Goal: Contribute content

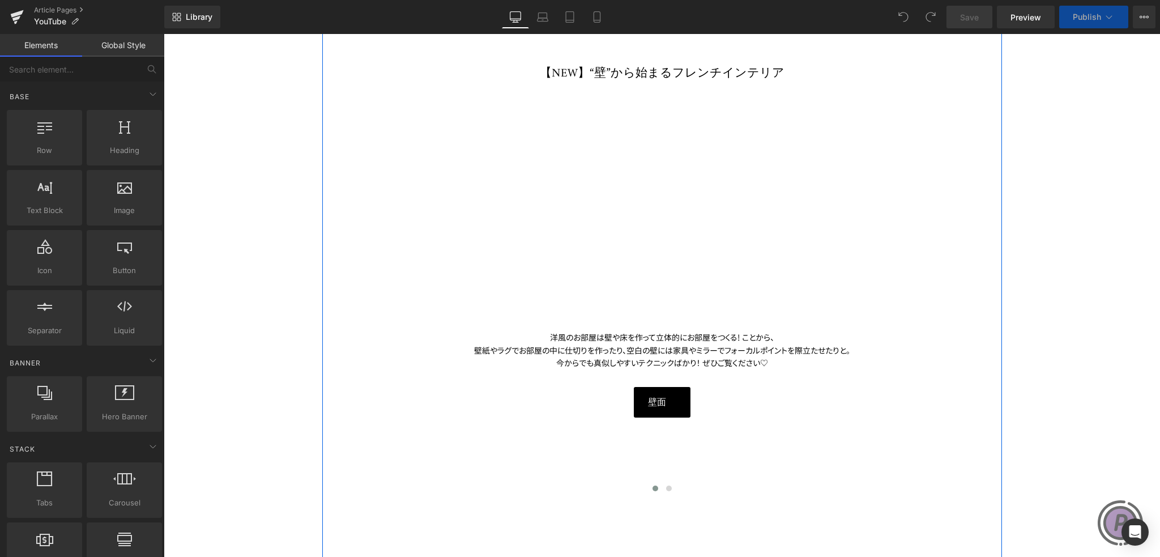
scroll to position [227, 0]
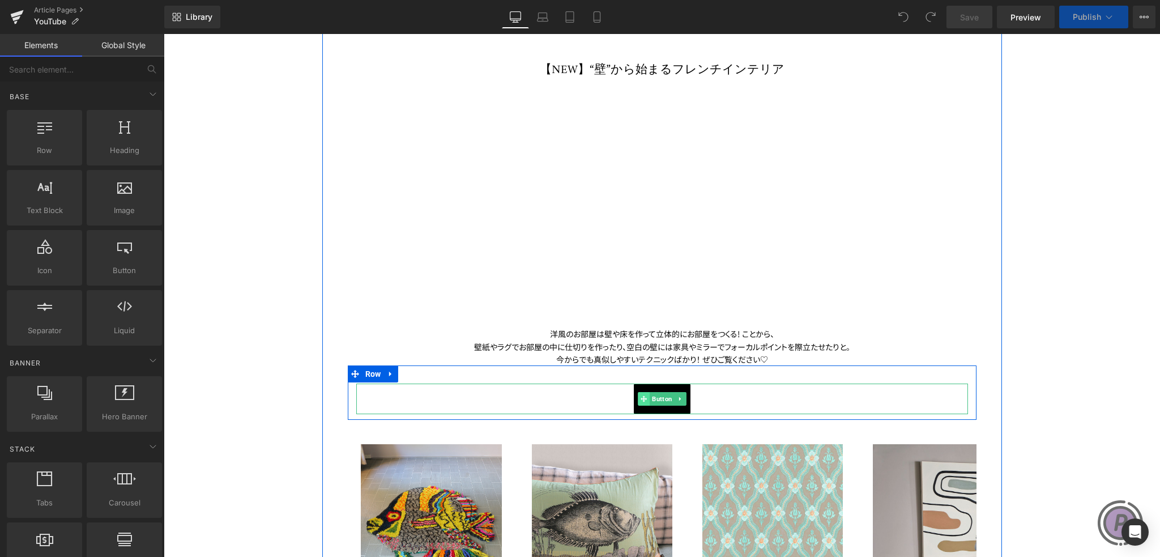
click at [641, 396] on icon at bounding box center [644, 398] width 6 height 7
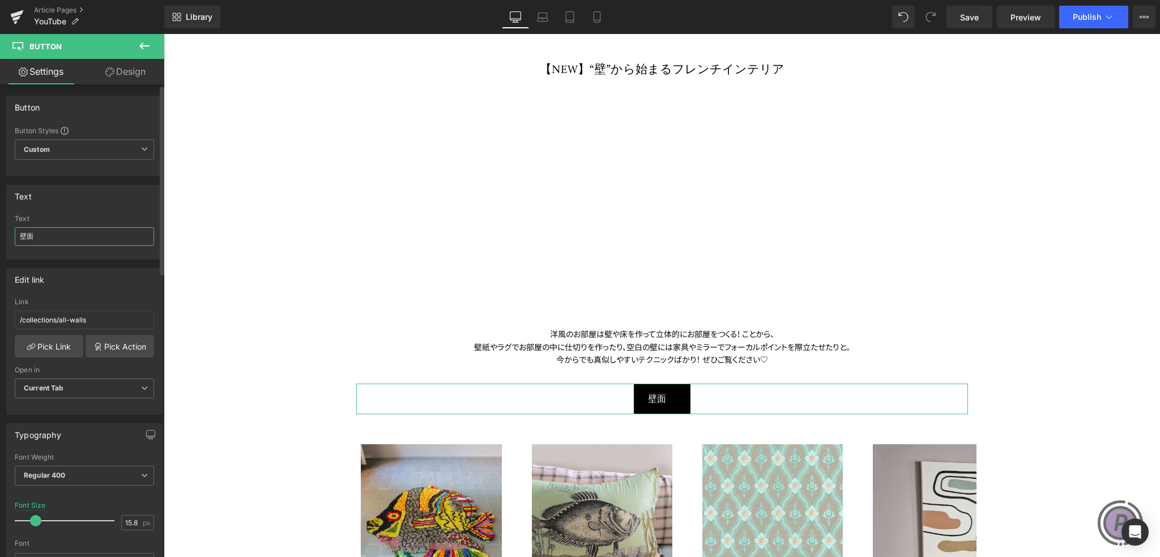
click at [116, 231] on input "壁面" at bounding box center [84, 236] width 139 height 19
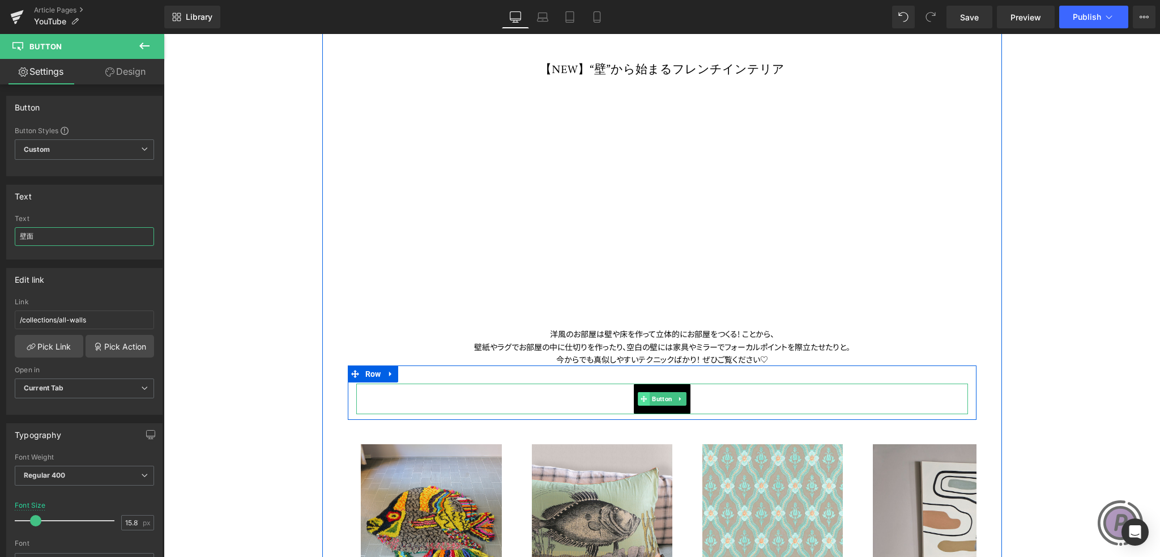
click at [641, 396] on icon at bounding box center [644, 398] width 6 height 7
click at [776, 392] on div "壁面" at bounding box center [662, 398] width 612 height 31
click at [376, 389] on div "壁面" at bounding box center [662, 398] width 612 height 31
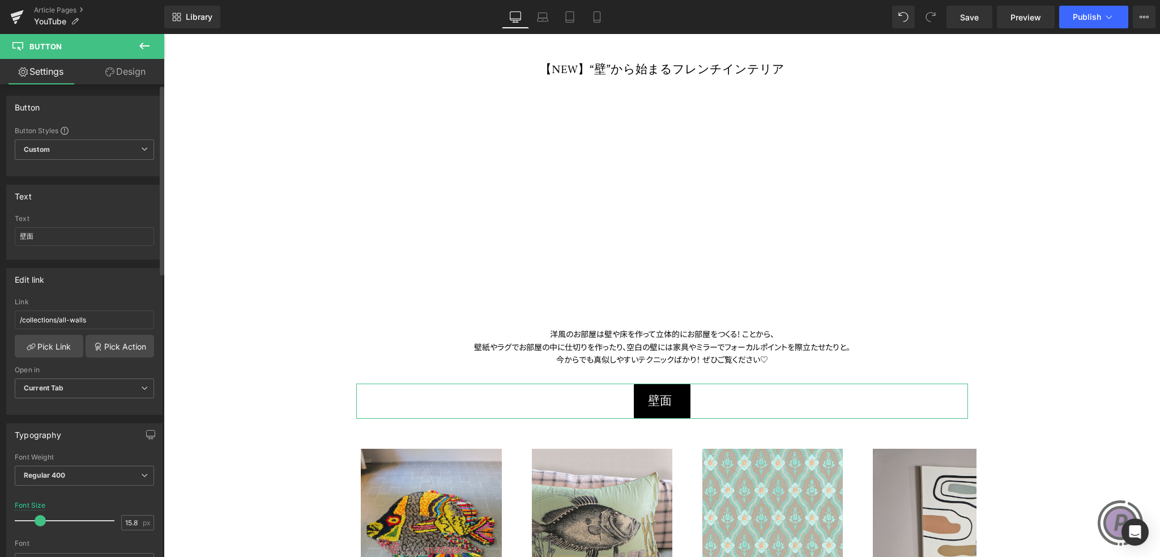
click at [37, 518] on span at bounding box center [40, 520] width 11 height 11
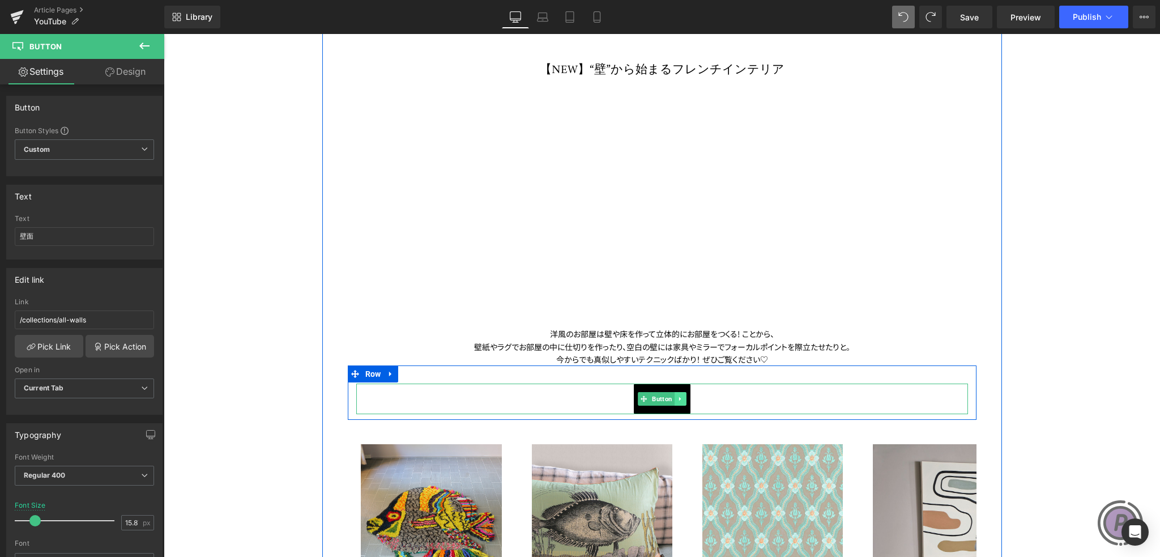
click at [677, 397] on icon at bounding box center [680, 398] width 6 height 7
click at [550, 397] on div "壁面" at bounding box center [662, 398] width 612 height 31
click at [683, 398] on icon at bounding box center [686, 398] width 6 height 7
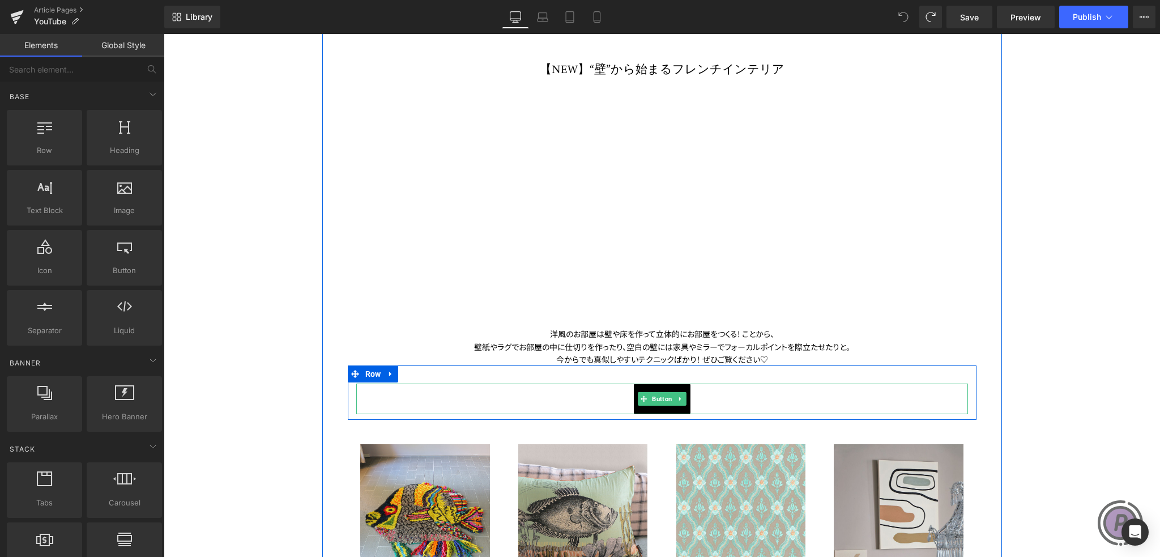
click at [720, 397] on div "壁面" at bounding box center [662, 398] width 612 height 31
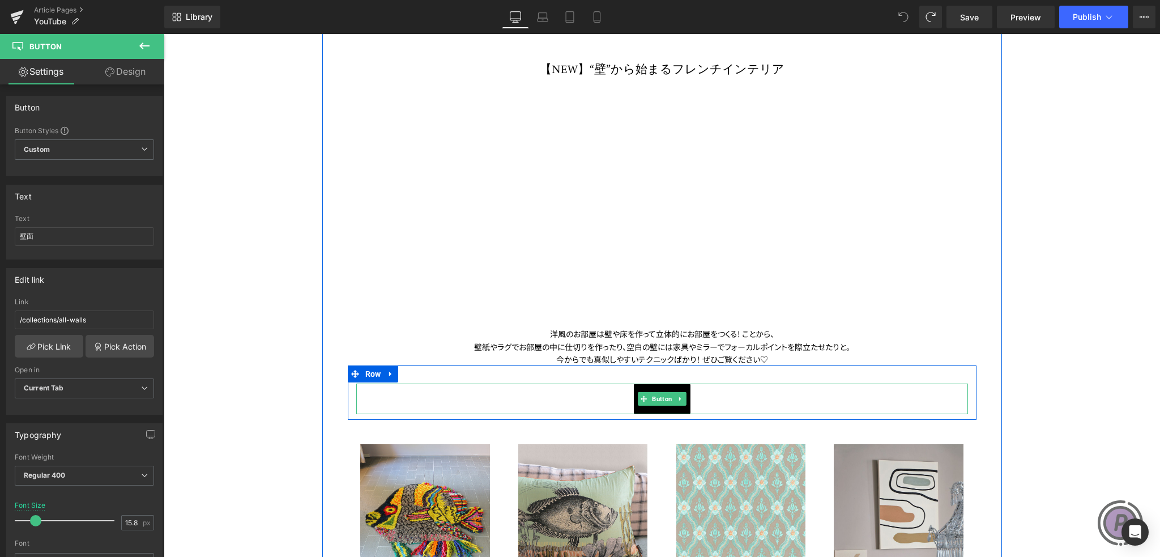
click at [720, 397] on div "壁面" at bounding box center [662, 398] width 612 height 31
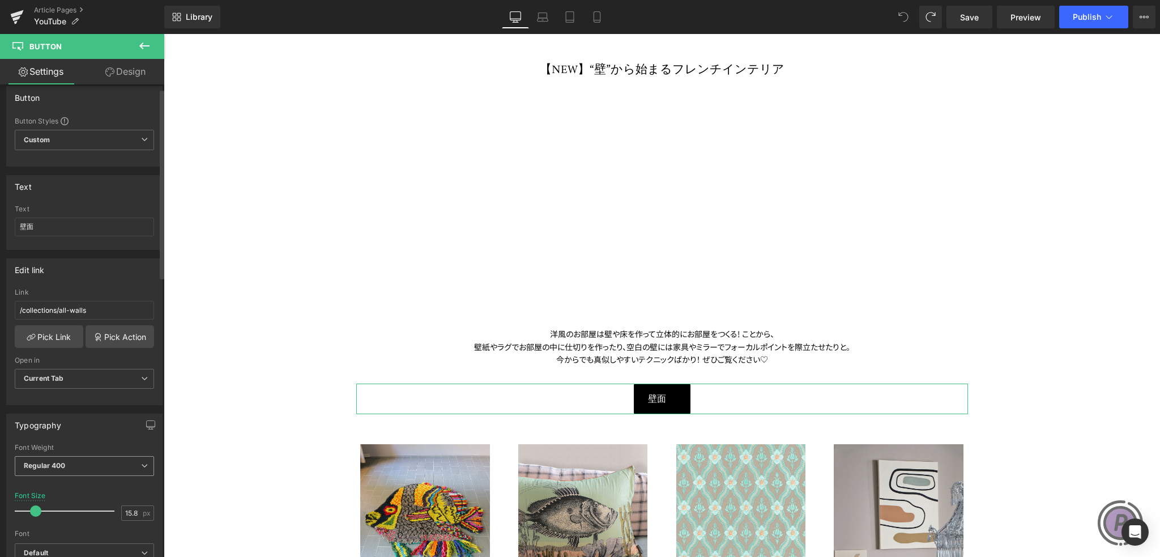
scroll to position [0, 0]
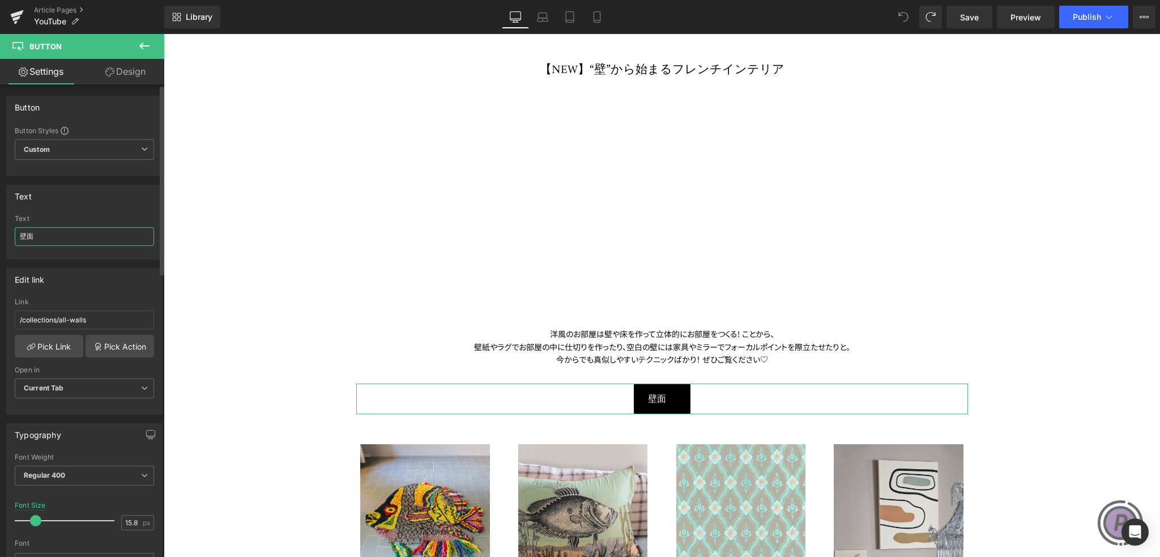
click at [17, 236] on input "壁面" at bounding box center [84, 236] width 139 height 19
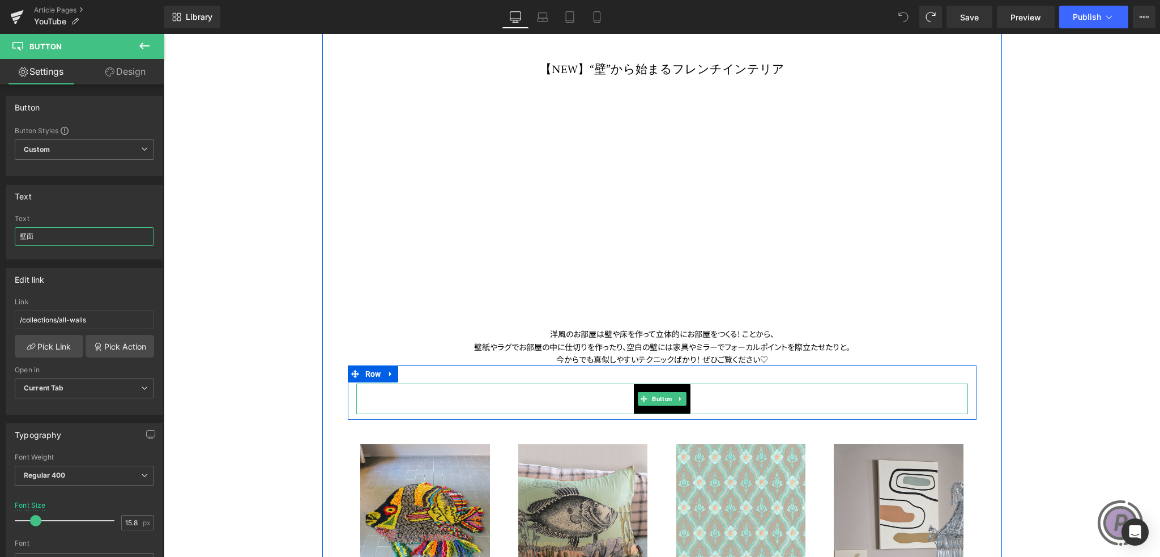
type input "壁面"
click at [646, 408] on link "壁面" at bounding box center [662, 398] width 57 height 31
drag, startPoint x: 961, startPoint y: 399, endPoint x: 943, endPoint y: 400, distance: 17.6
click at [943, 400] on div "56px" at bounding box center [952, 398] width 32 height 31
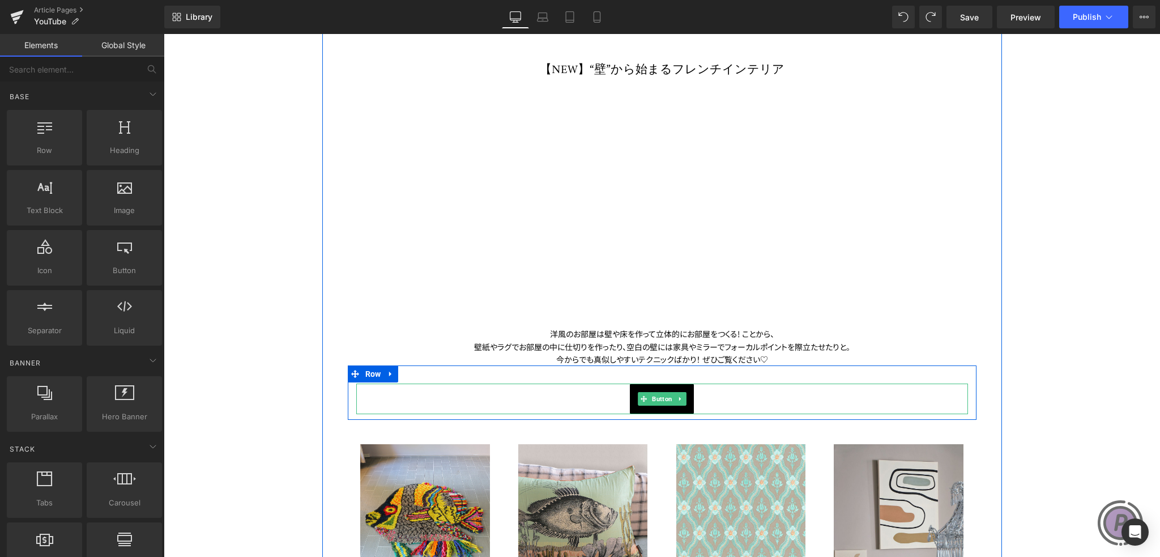
click at [682, 407] on link "壁面" at bounding box center [662, 398] width 64 height 31
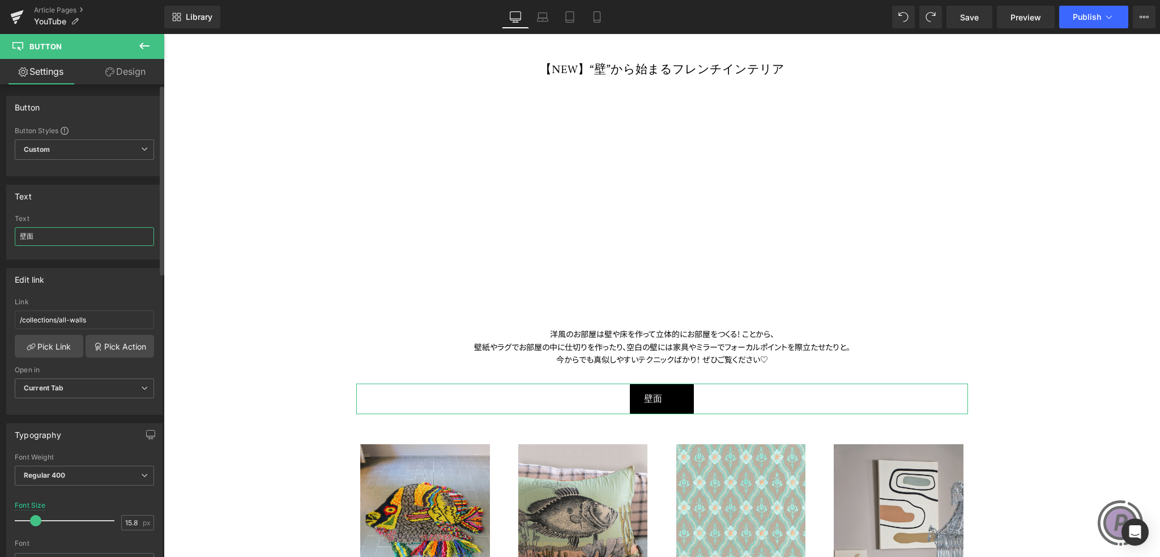
click at [23, 233] on input "壁面" at bounding box center [84, 236] width 139 height 19
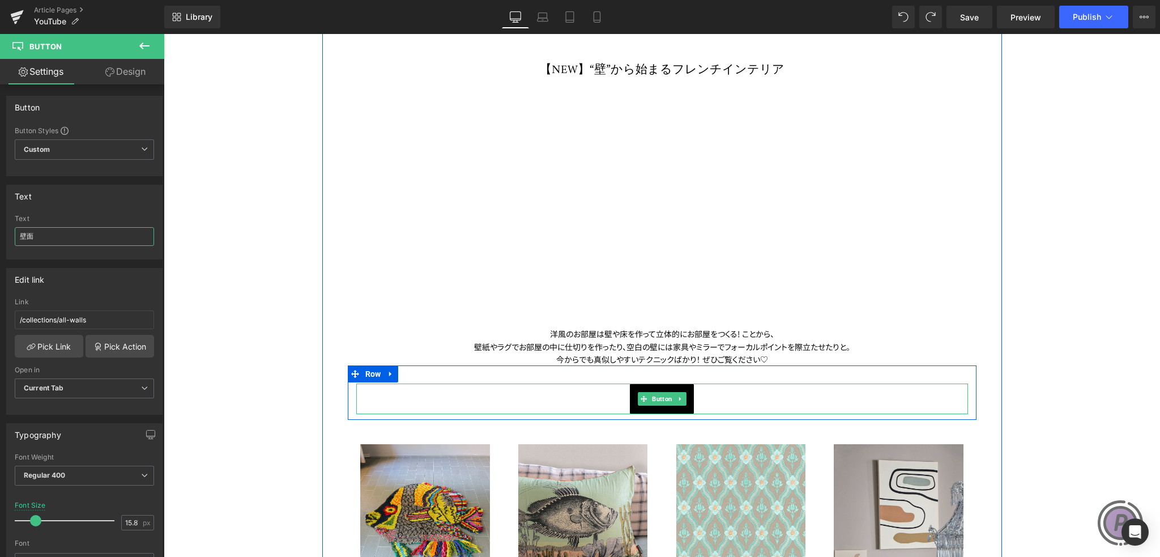
type input "壁面"
click at [813, 406] on div "壁面" at bounding box center [662, 398] width 612 height 31
click at [966, 393] on div "壁面 Button 50px" at bounding box center [662, 390] width 629 height 48
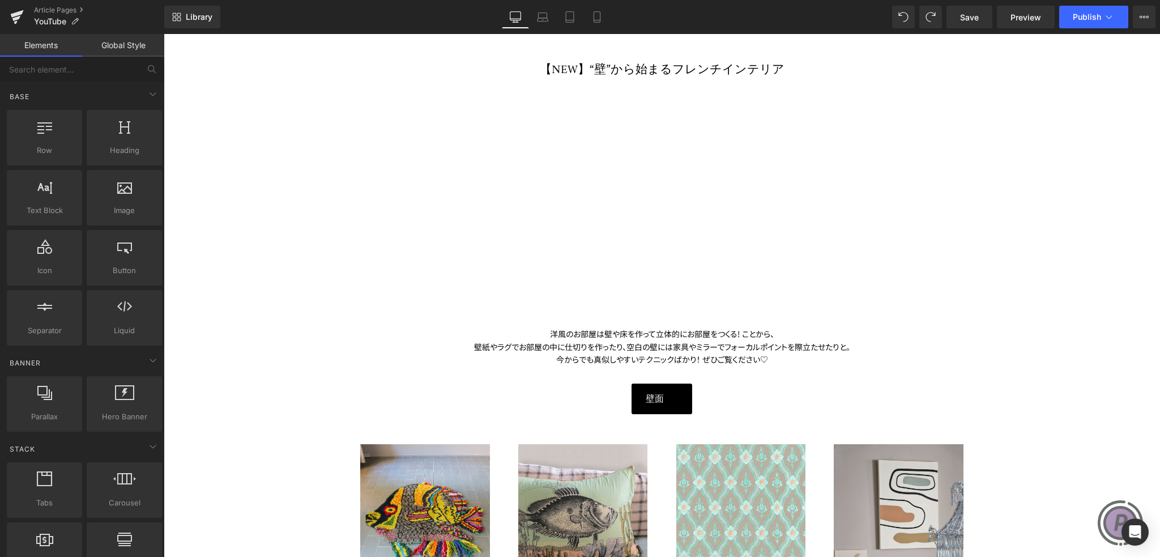
click at [641, 364] on div "洋風のお部屋は壁や床を作って立体的にお部屋をつくる! ことから、 壁紙やラグでお部屋の中に仕切りを作ったり、 空白の壁には家具やミラーでフォーカルポイントを際…" at bounding box center [662, 340] width 629 height 51
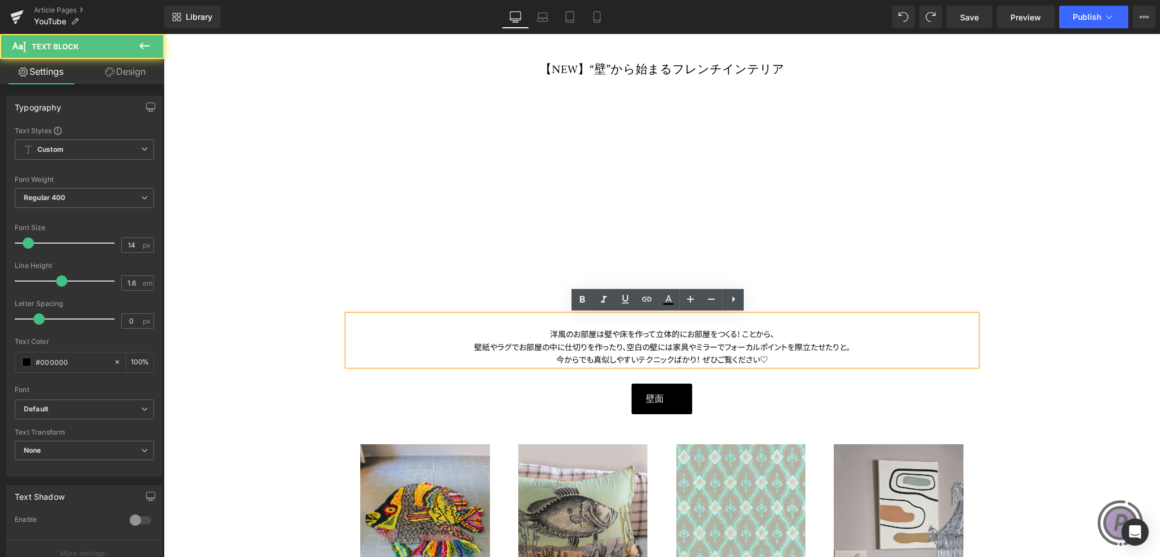
click at [641, 364] on div "洋風のお部屋は壁や床を作って立体的にお部屋をつくる! ことから、 壁紙やラグでお部屋の中に仕切りを作ったり、 空白の壁には家具やミラーでフォーカルポイントを際…" at bounding box center [662, 340] width 629 height 51
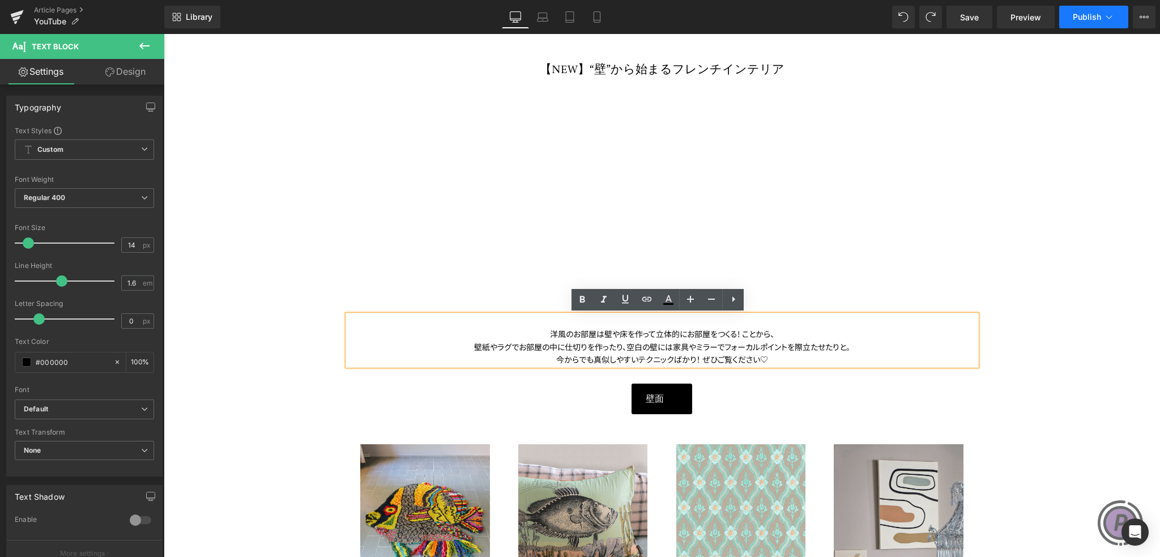
click at [1100, 13] on span "Publish" at bounding box center [1087, 16] width 28 height 9
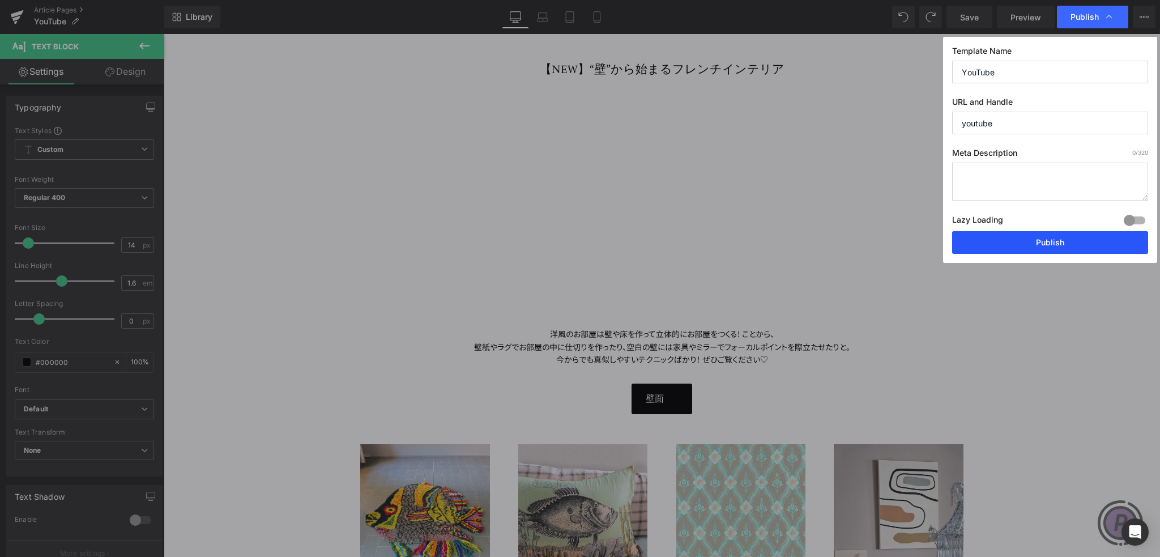
drag, startPoint x: 1050, startPoint y: 245, endPoint x: 885, endPoint y: 211, distance: 167.7
click at [1050, 245] on button "Publish" at bounding box center [1050, 242] width 196 height 23
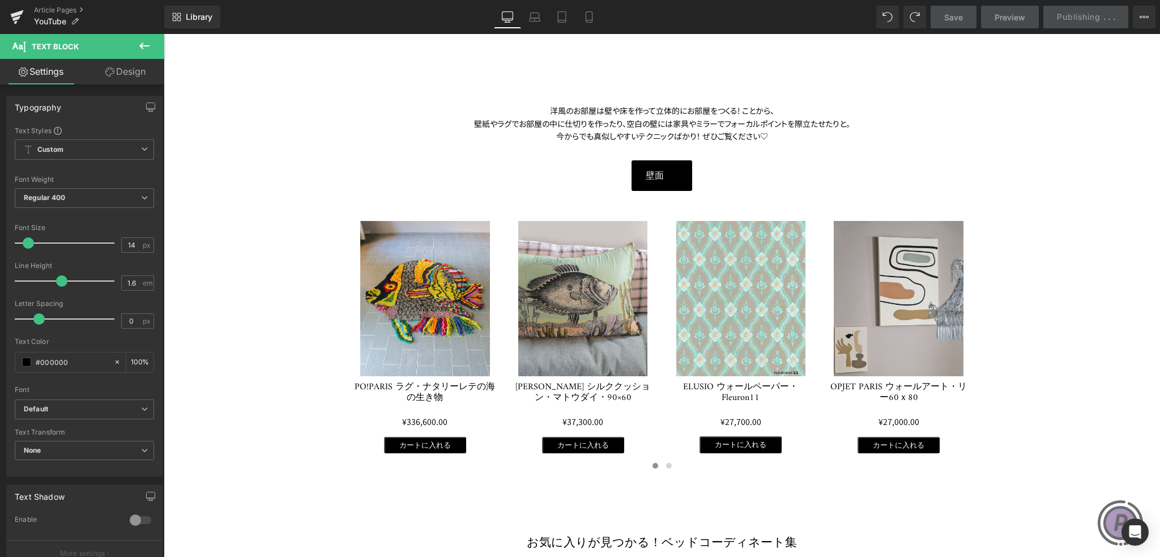
scroll to position [453, 0]
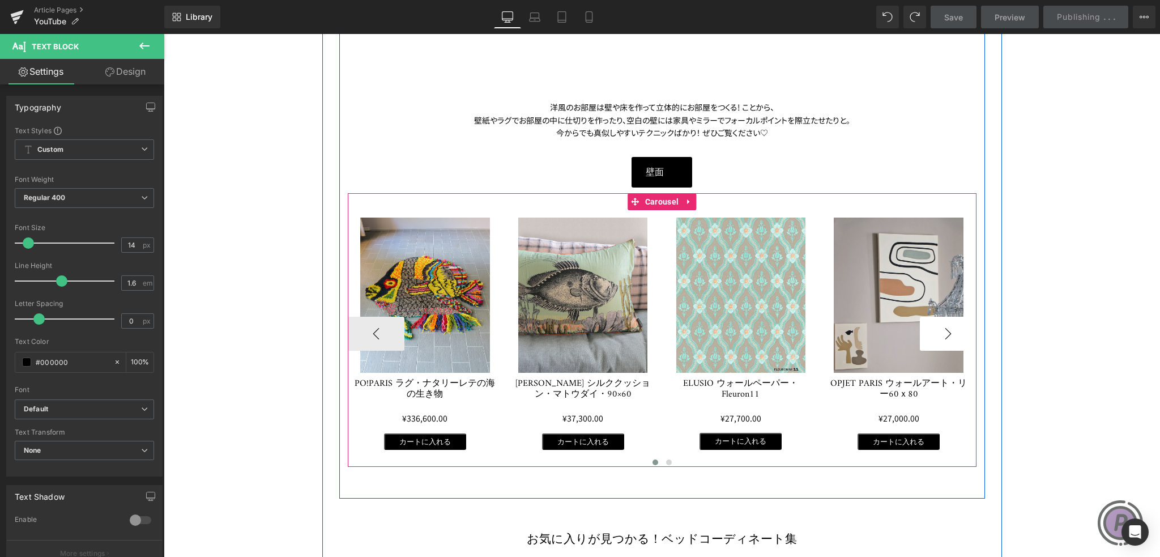
click at [936, 331] on button "›" at bounding box center [948, 334] width 57 height 34
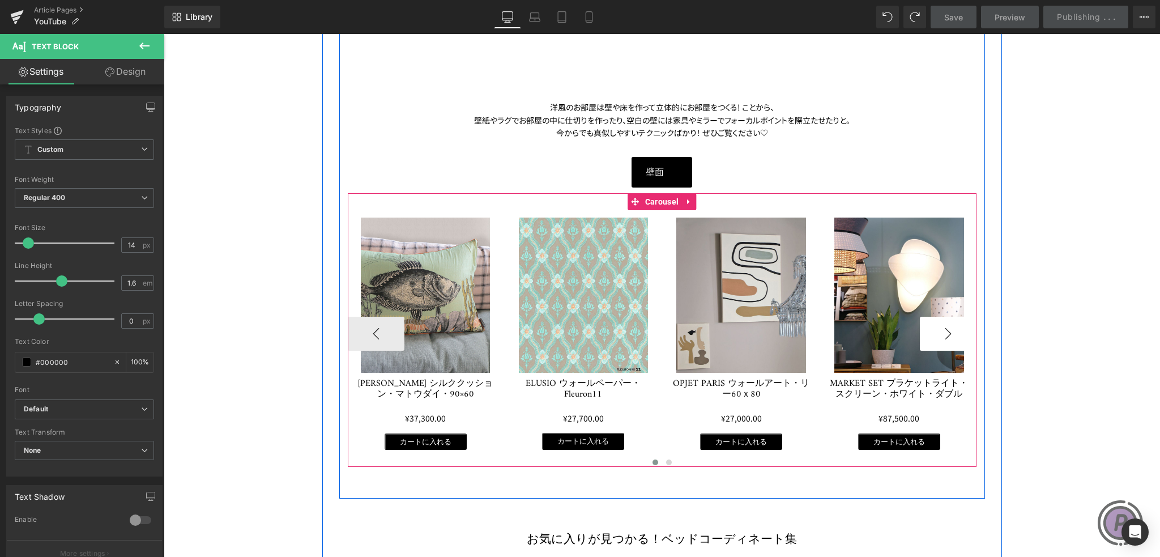
click at [936, 331] on button "›" at bounding box center [948, 334] width 57 height 34
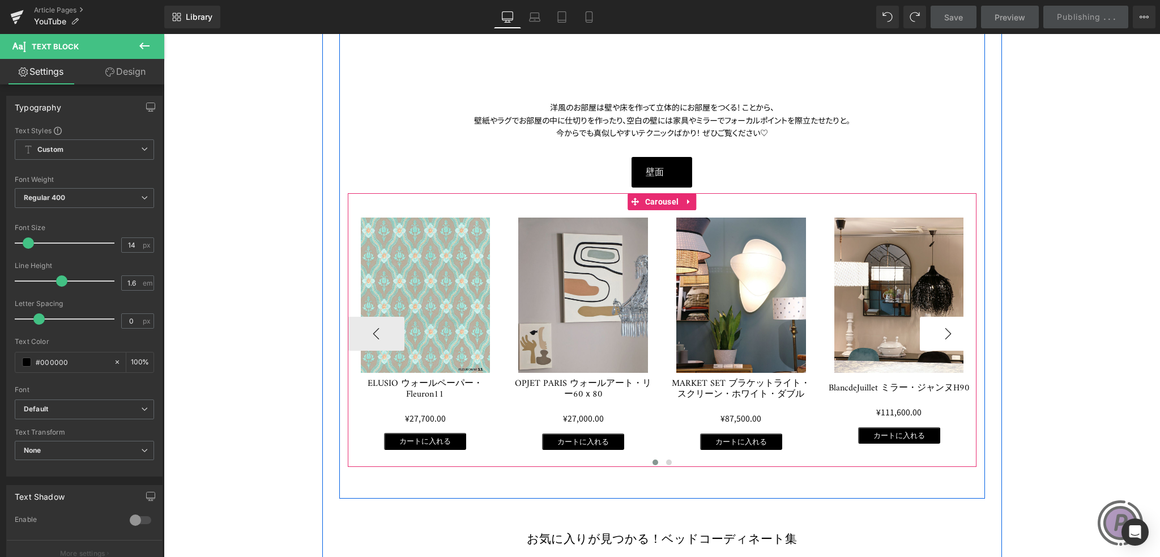
click at [936, 331] on button "›" at bounding box center [948, 334] width 57 height 34
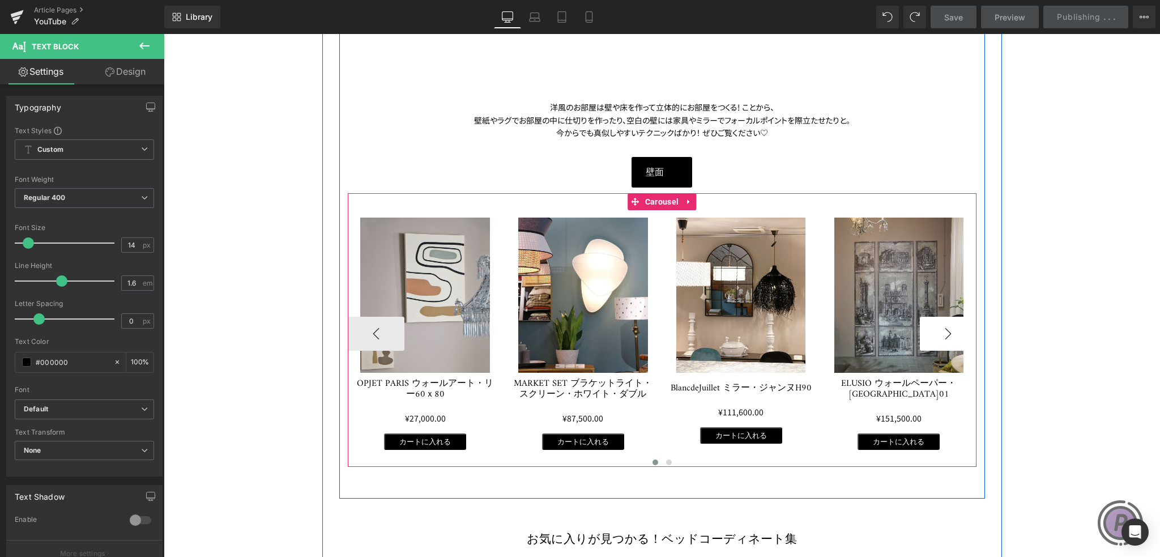
click at [936, 331] on button "›" at bounding box center [948, 334] width 57 height 34
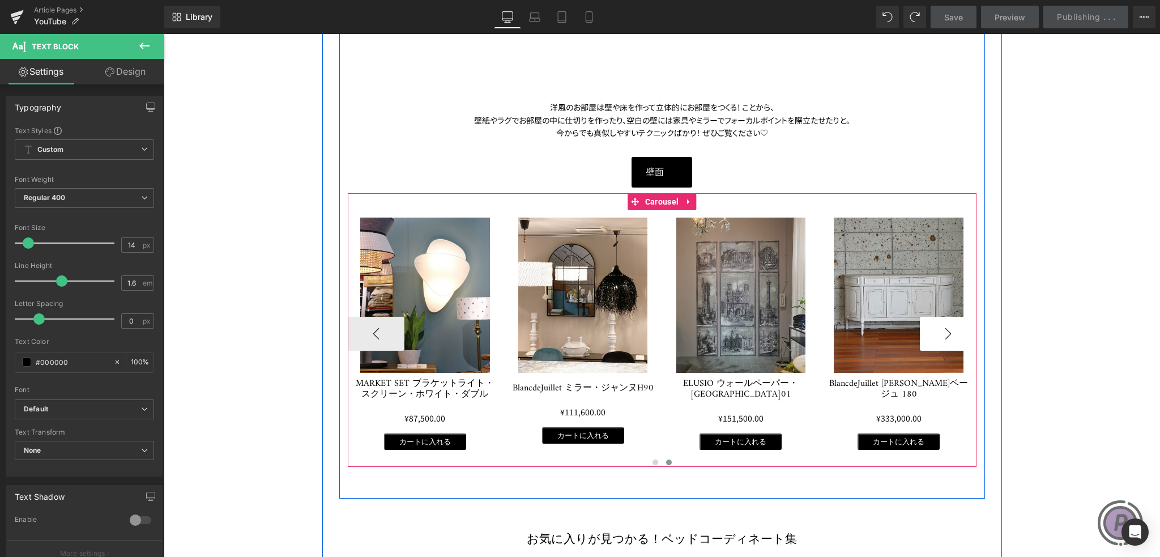
click at [936, 331] on button "›" at bounding box center [948, 334] width 57 height 34
